Goal: Information Seeking & Learning: Learn about a topic

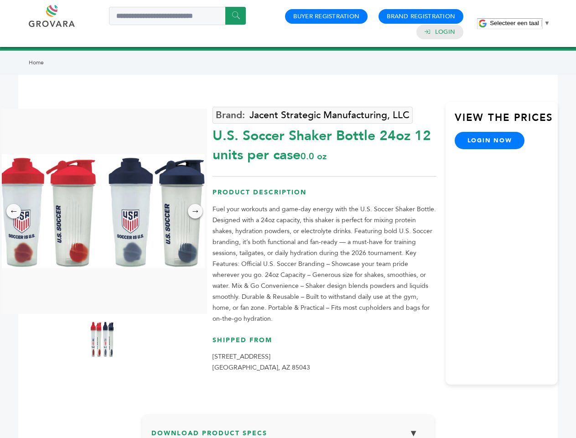
click at [520, 23] on span "Selecteer een taal" at bounding box center [514, 23] width 49 height 7
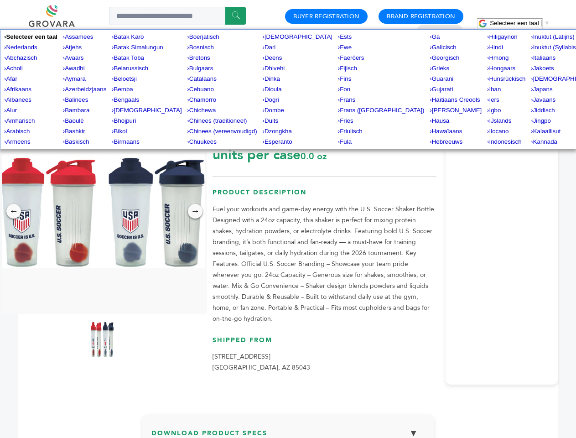
click at [102, 211] on img at bounding box center [102, 211] width 205 height 114
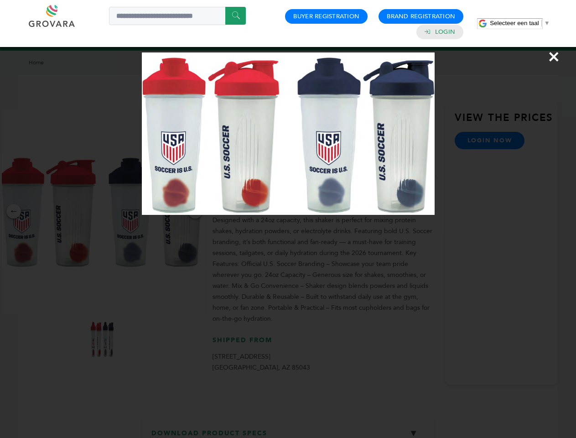
click at [14, 211] on div "×" at bounding box center [288, 219] width 576 height 438
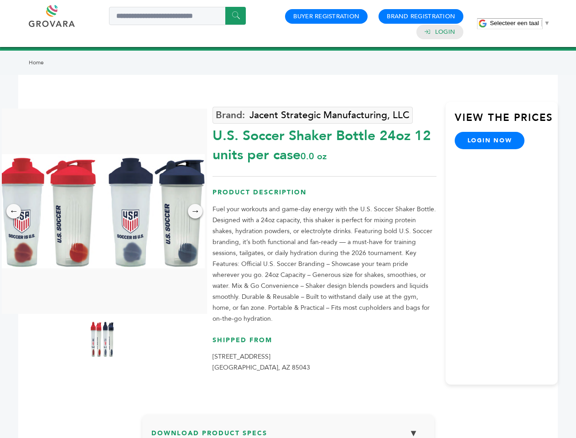
click at [195, 211] on div "→" at bounding box center [195, 211] width 15 height 15
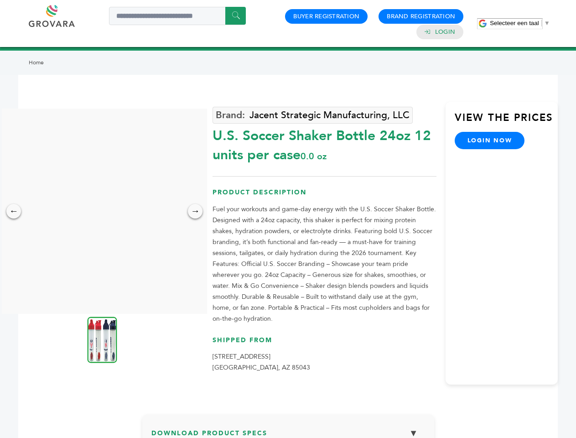
click at [102, 339] on img at bounding box center [103, 339] width 30 height 46
click at [0, 0] on div "×" at bounding box center [0, 0] width 0 height 0
